Goal: Task Accomplishment & Management: Use online tool/utility

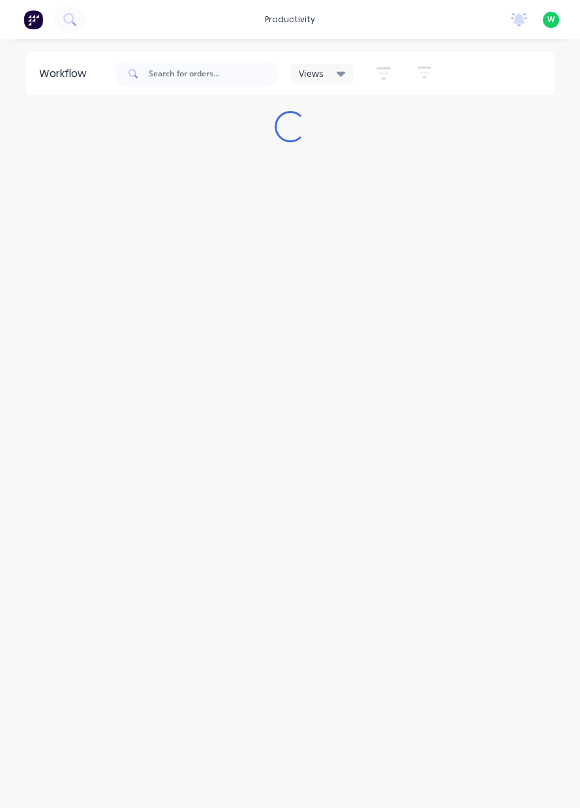
click at [292, 22] on div "productivity" at bounding box center [289, 20] width 63 height 20
click at [311, 144] on div "Timesheets" at bounding box center [324, 142] width 49 height 12
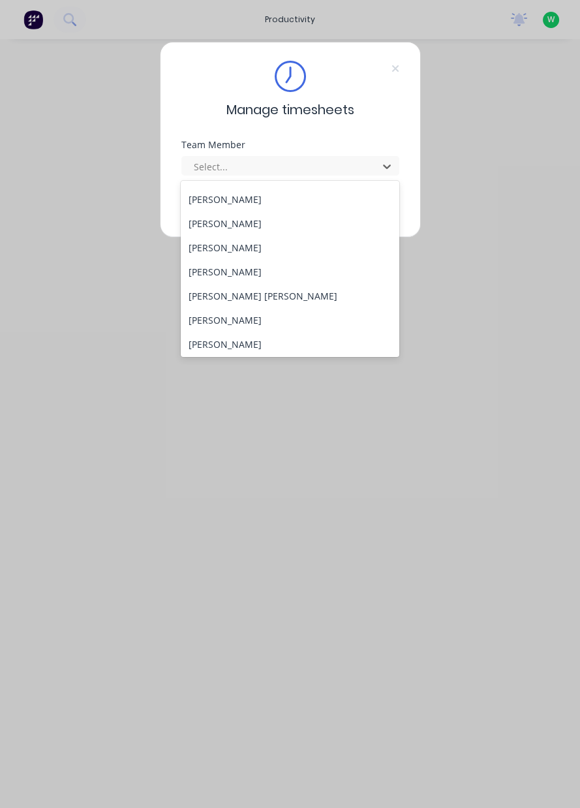
scroll to position [93, 0]
click at [219, 296] on div "[PERSON_NAME] [PERSON_NAME]" at bounding box center [290, 296] width 219 height 24
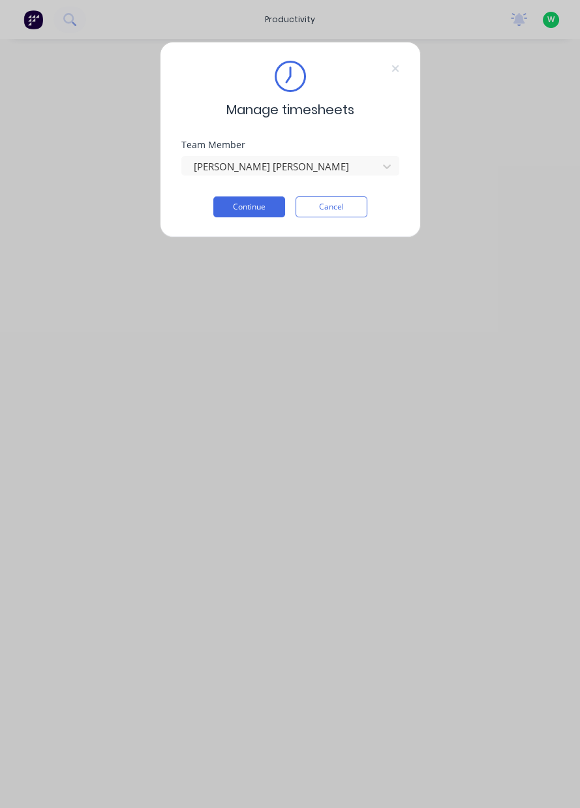
click at [249, 210] on button "Continue" at bounding box center [249, 206] width 72 height 21
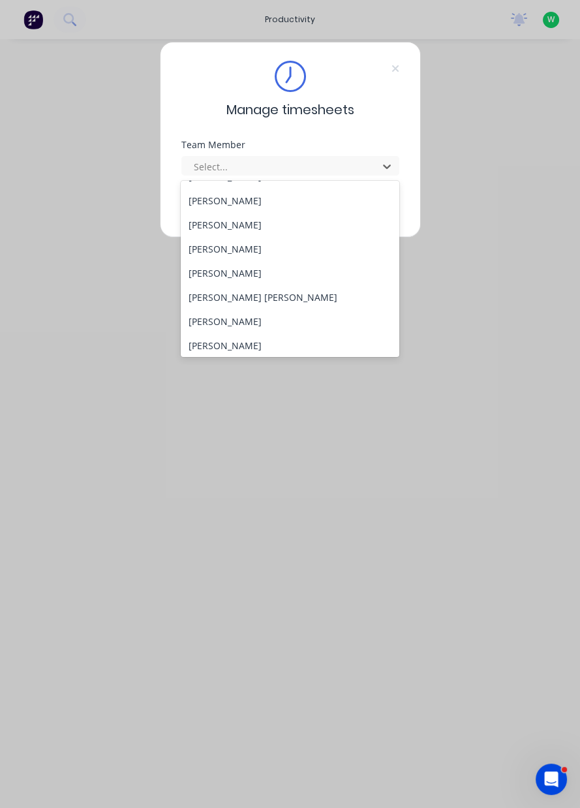
scroll to position [95, 0]
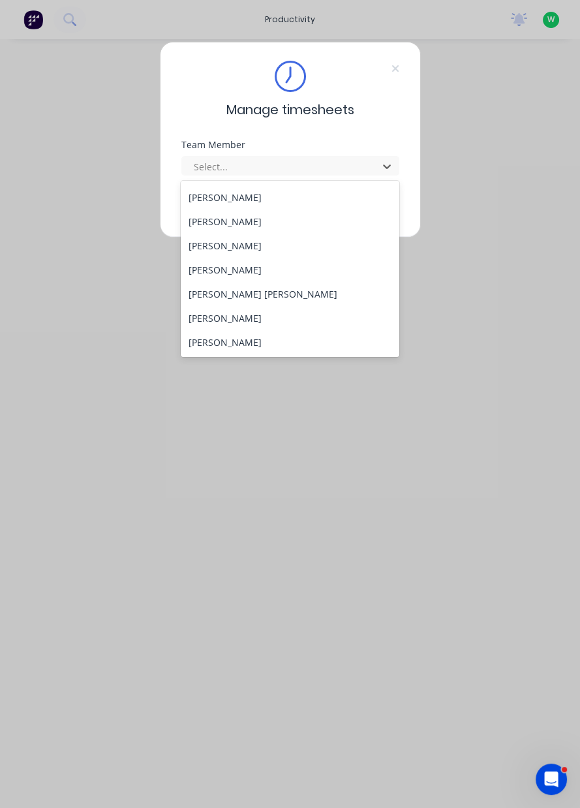
click at [226, 293] on div "[PERSON_NAME] [PERSON_NAME]" at bounding box center [290, 294] width 219 height 24
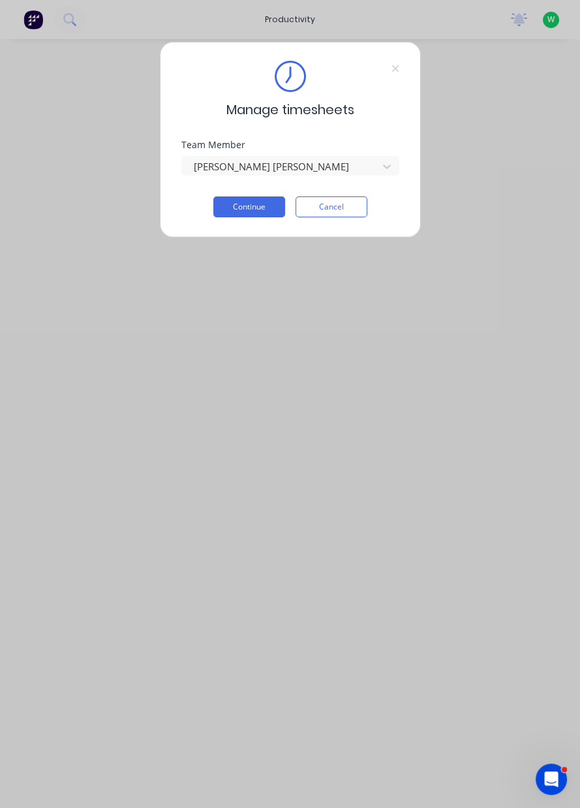
click at [255, 203] on button "Continue" at bounding box center [249, 206] width 72 height 21
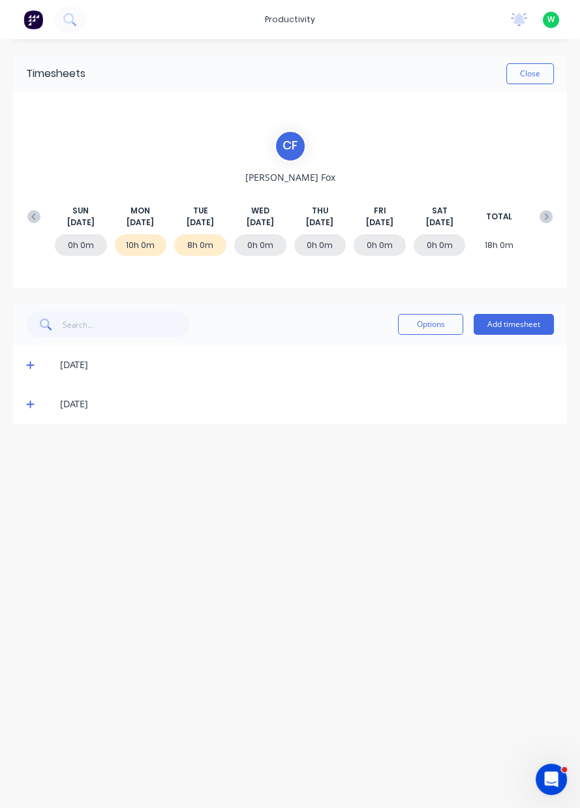
click at [16, 411] on div "[DATE]" at bounding box center [290, 403] width 554 height 39
click at [26, 406] on icon at bounding box center [30, 403] width 8 height 9
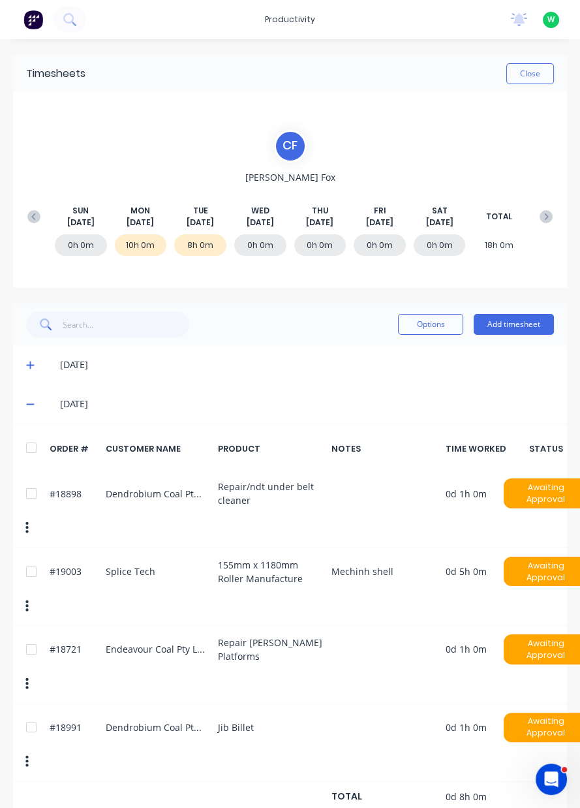
click at [533, 78] on button "Close" at bounding box center [531, 73] width 48 height 21
